Goal: Book appointment/travel/reservation

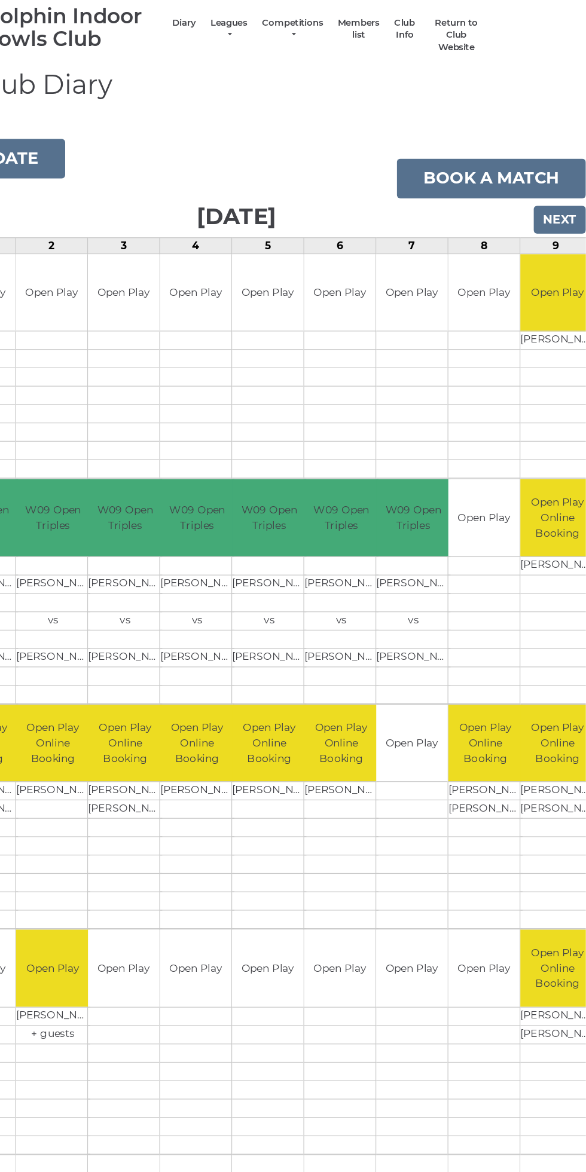
scroll to position [0, 4]
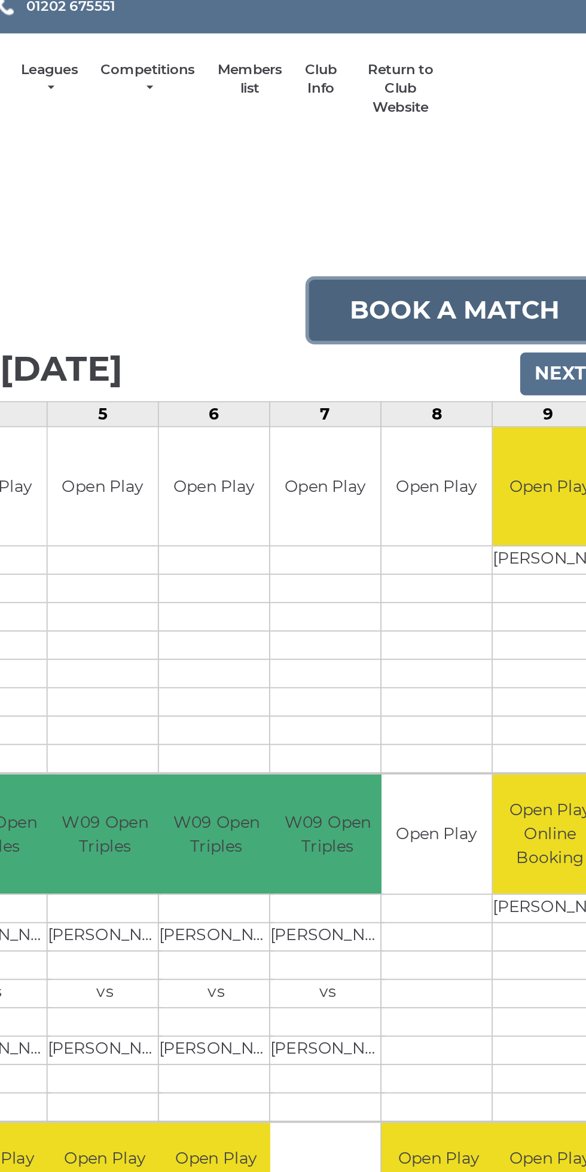
click at [504, 193] on link "Book a match" at bounding box center [500, 199] width 154 height 32
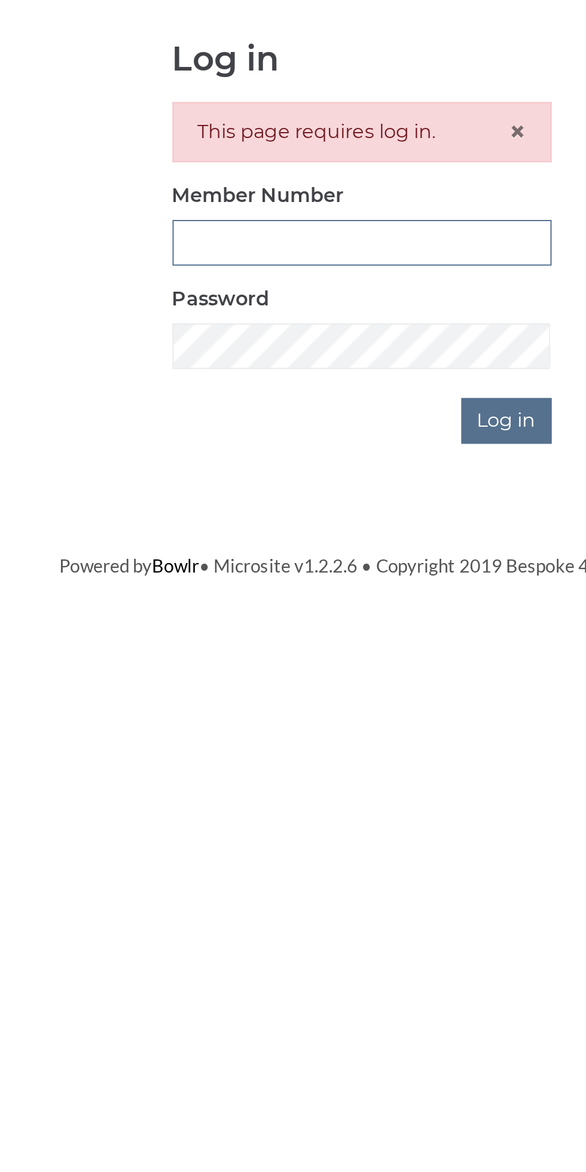
click at [292, 261] on input "Member Number" at bounding box center [293, 266] width 188 height 23
type input "3199"
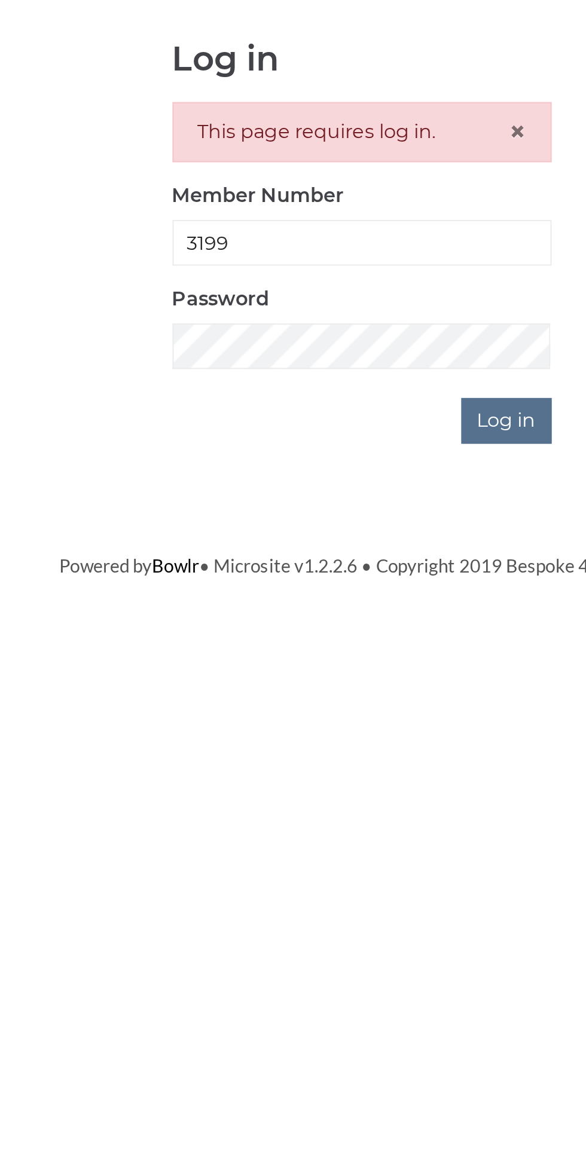
click at [342, 343] on input "Log in" at bounding box center [364, 354] width 45 height 23
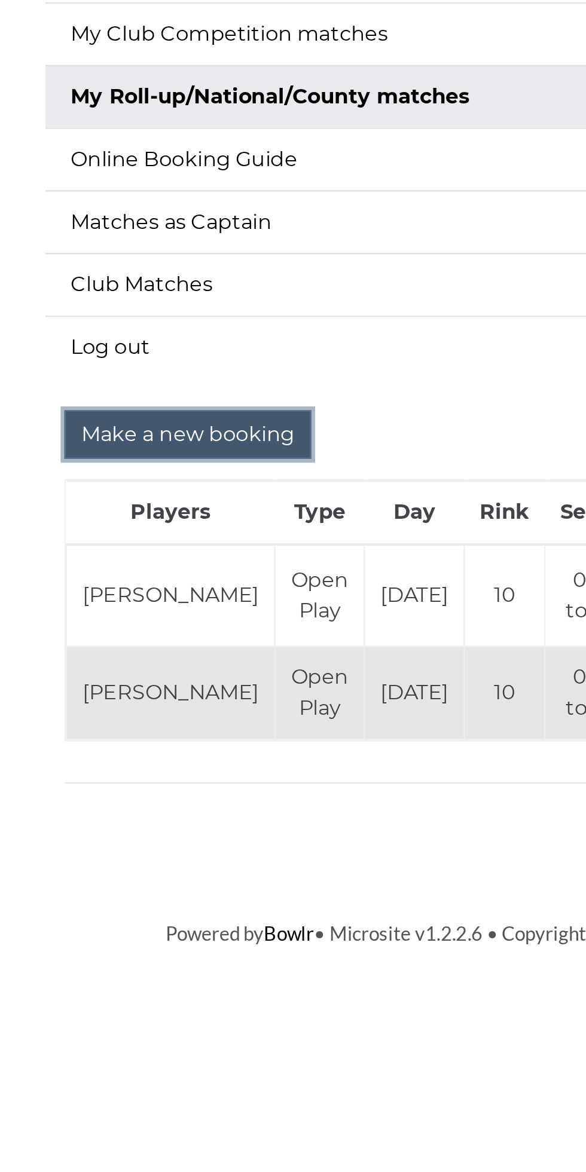
click at [171, 397] on input "Make a new booking" at bounding box center [153, 401] width 115 height 23
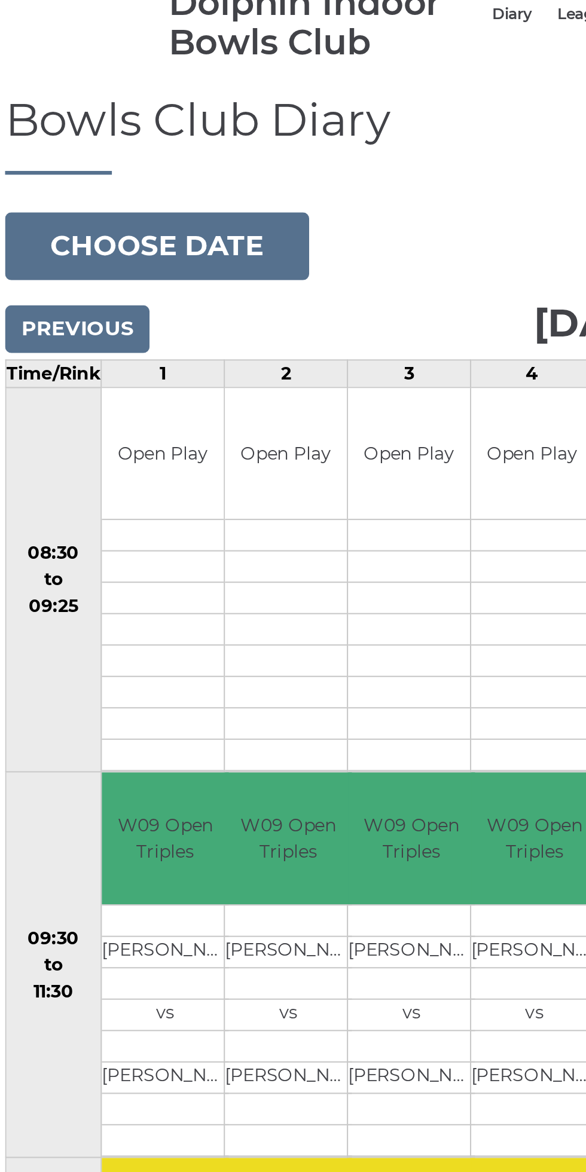
scroll to position [1, 0]
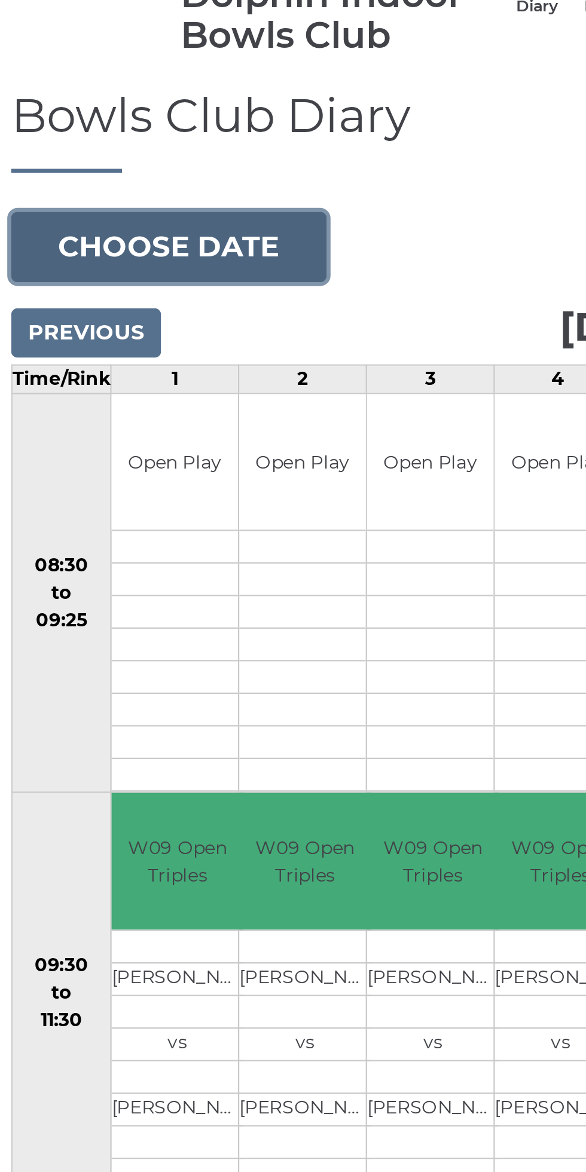
click at [111, 170] on button "Choose date" at bounding box center [81, 183] width 145 height 32
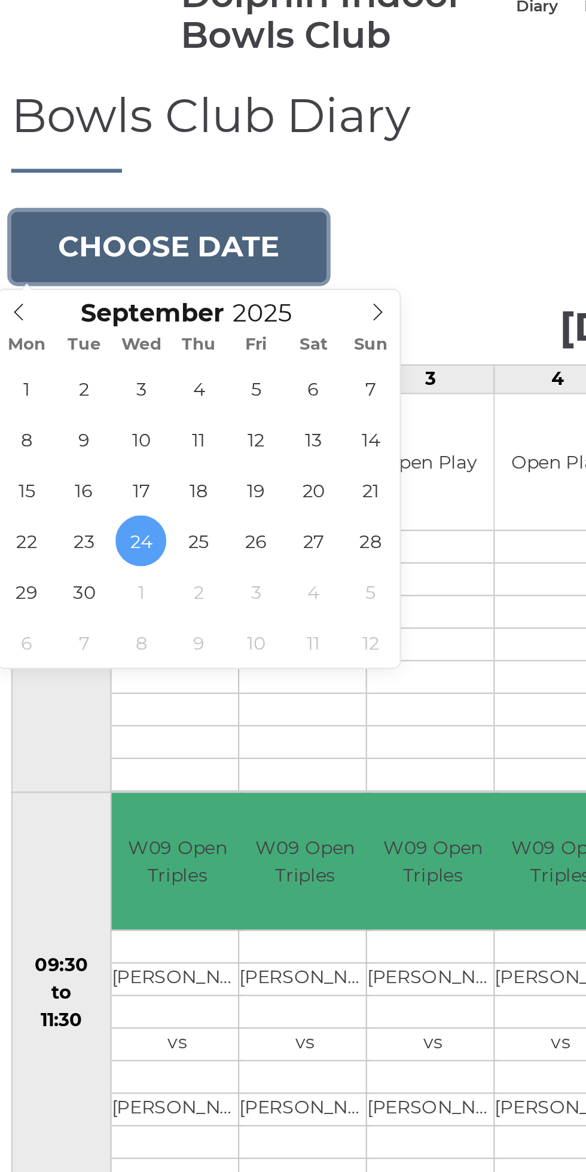
type input "2025-10-08"
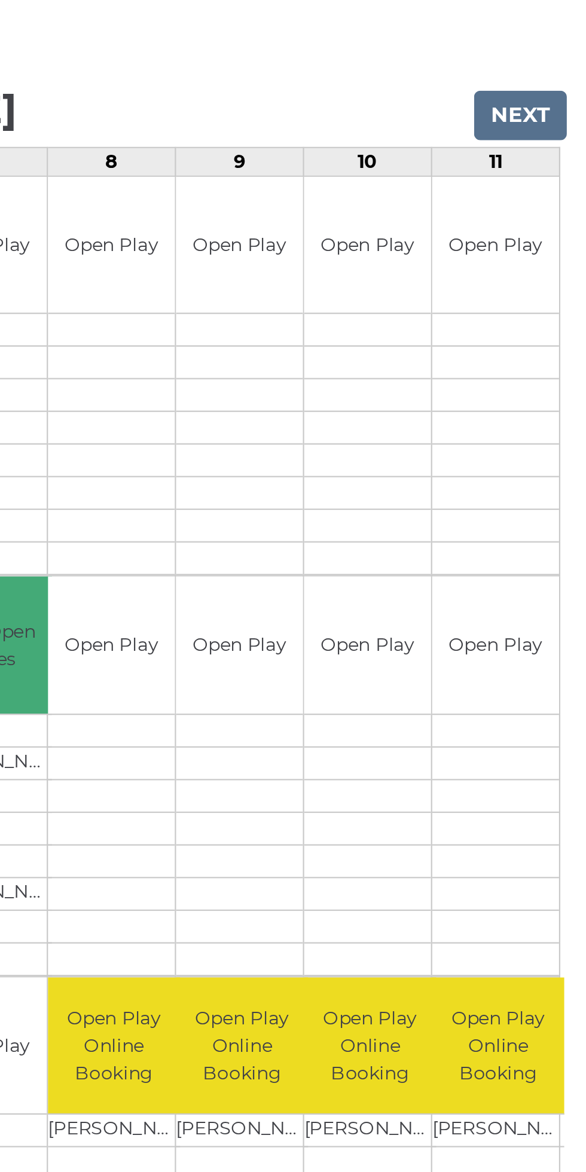
scroll to position [0, 113]
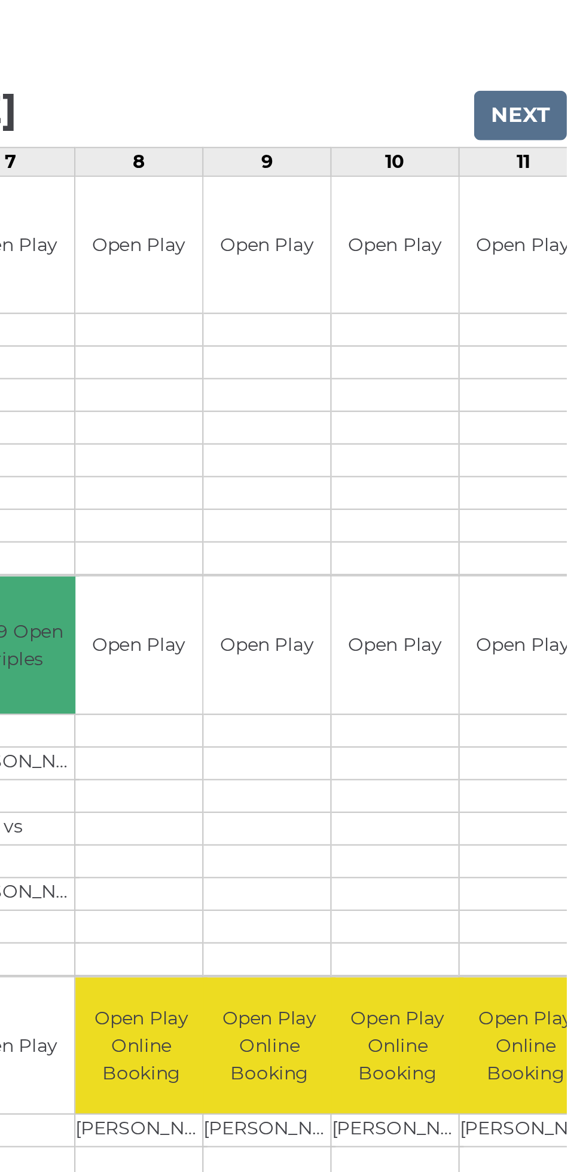
click at [0, 0] on div "Book slot" at bounding box center [0, 0] width 0 height 0
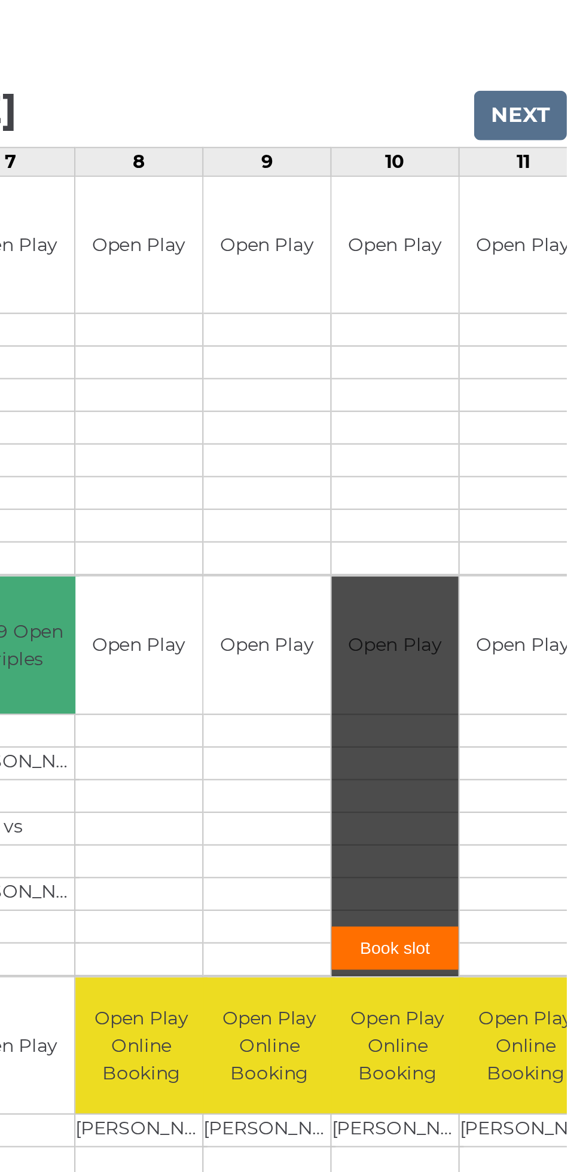
click at [498, 594] on link "Book slot" at bounding box center [498, 604] width 58 height 20
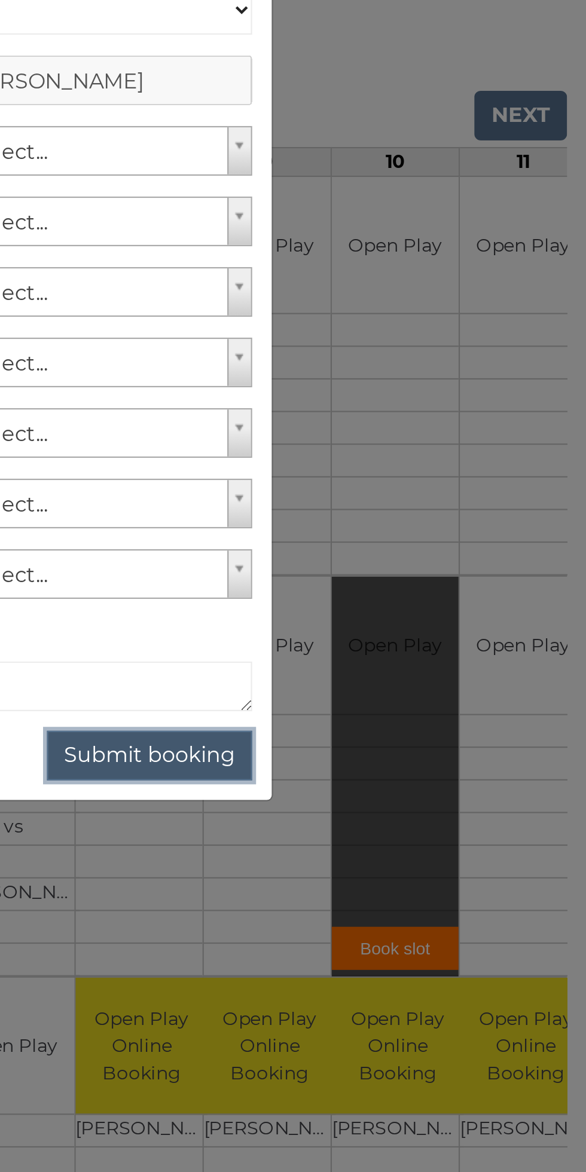
click at [398, 507] on button "Submit booking" at bounding box center [386, 515] width 94 height 23
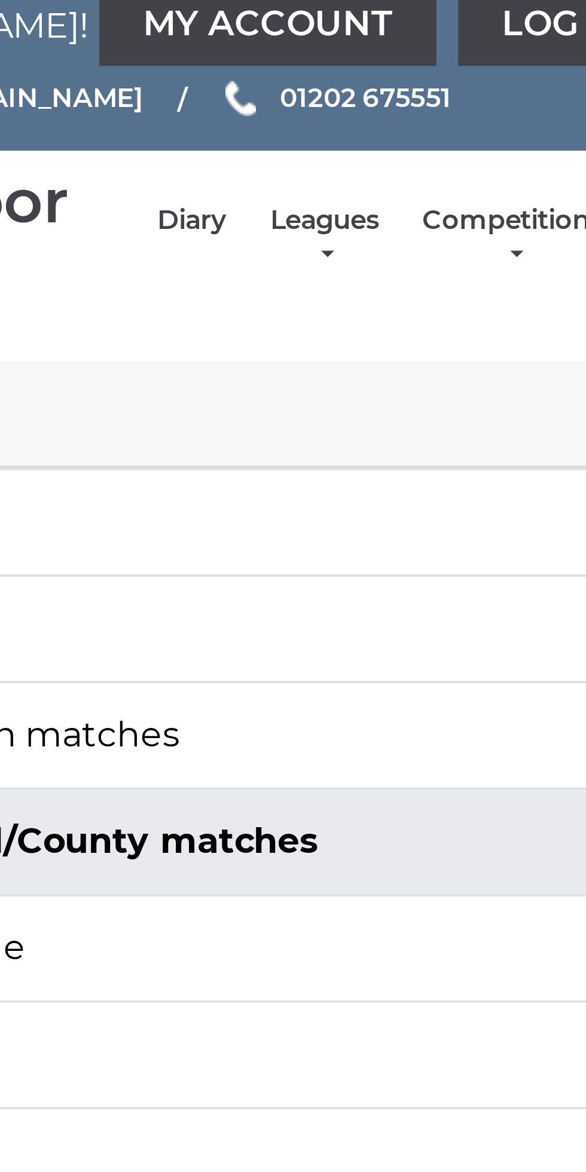
click at [252, 71] on link "Diary" at bounding box center [250, 73] width 19 height 10
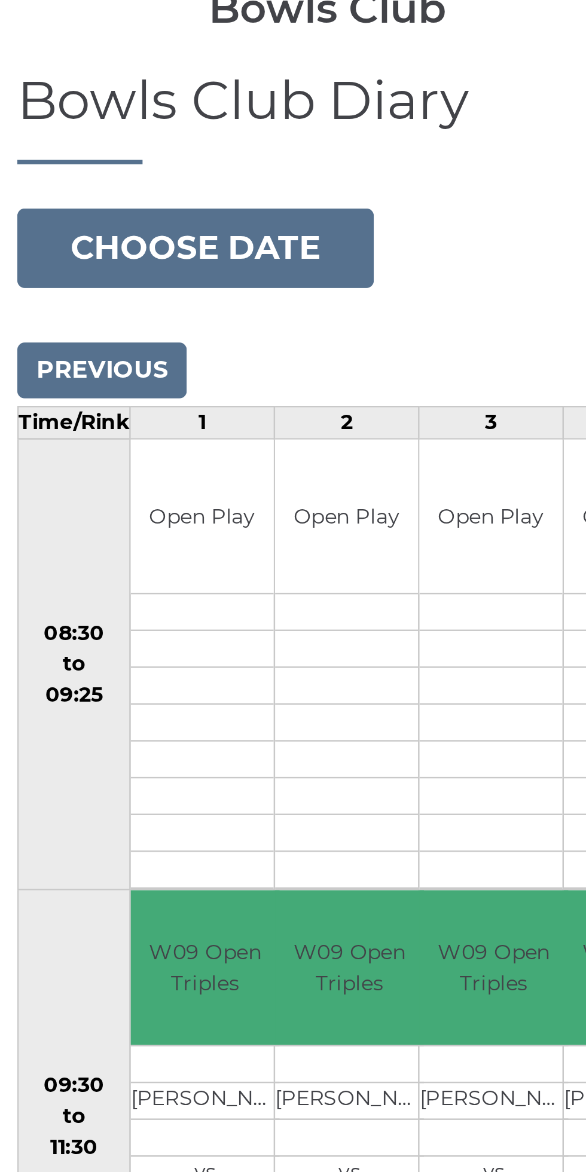
scroll to position [2, 0]
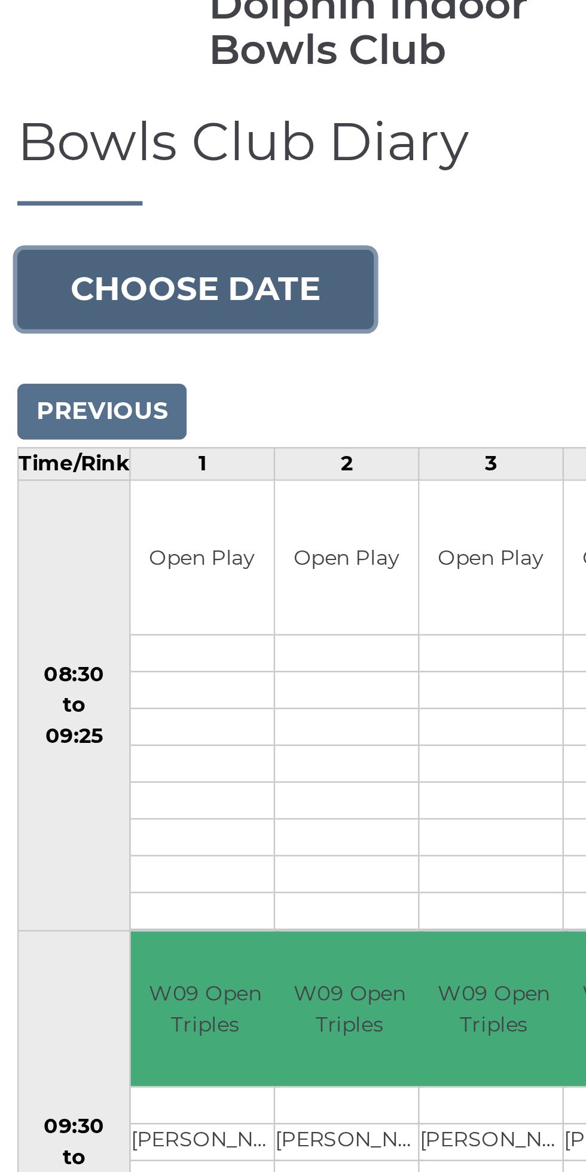
click at [108, 176] on button "Choose date" at bounding box center [81, 181] width 145 height 32
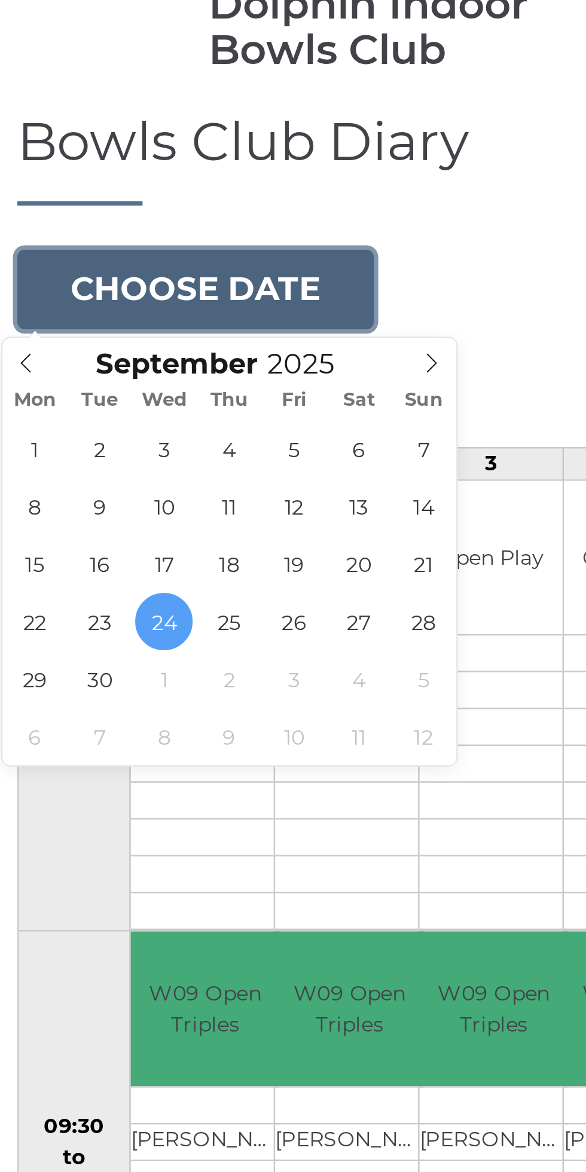
type input "[DATE]"
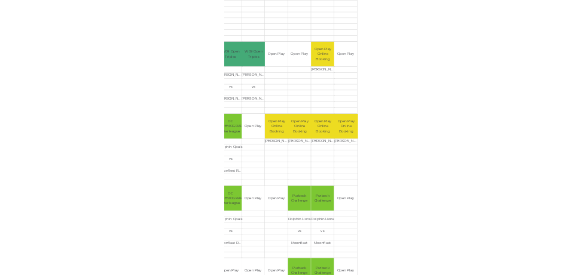
scroll to position [258, 0]
